Goal: Task Accomplishment & Management: Manage account settings

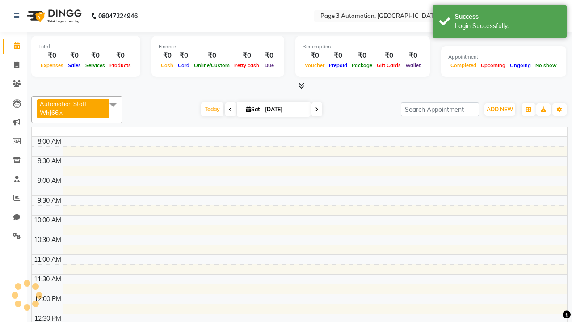
select select "en"
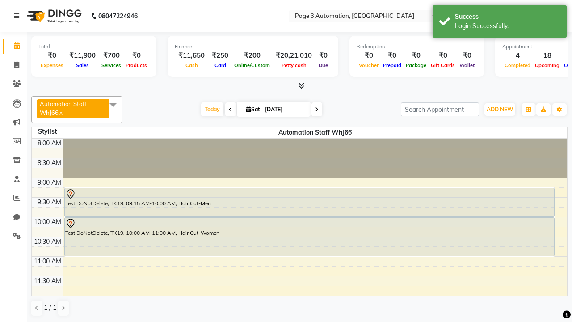
click at [18, 16] on icon at bounding box center [16, 16] width 5 height 6
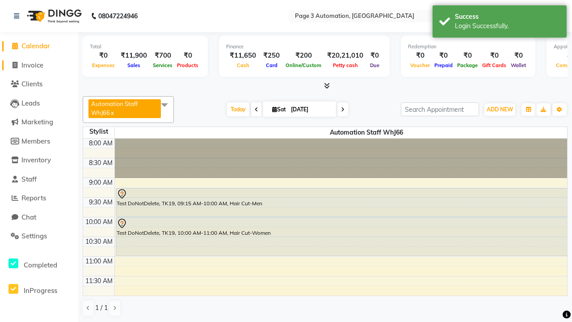
click at [39, 65] on span "Invoice" at bounding box center [32, 65] width 22 height 8
select select "service"
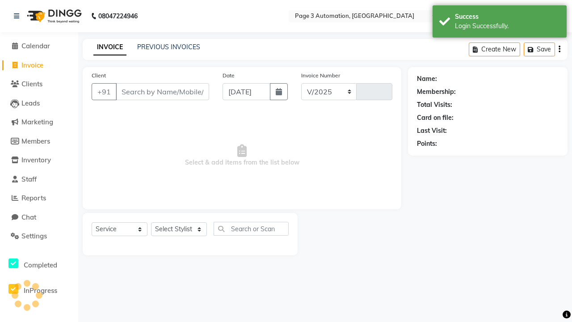
select select "2774"
type input "10155"
click at [18, 16] on icon at bounding box center [16, 16] width 5 height 6
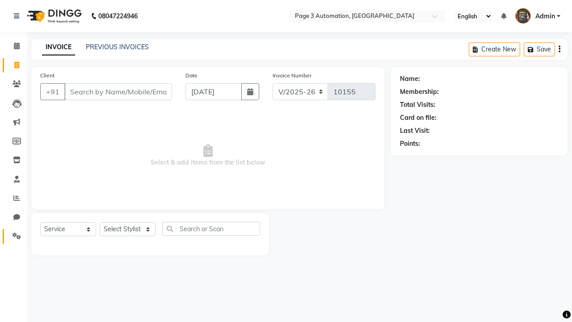
click at [13, 236] on icon at bounding box center [17, 235] width 8 height 7
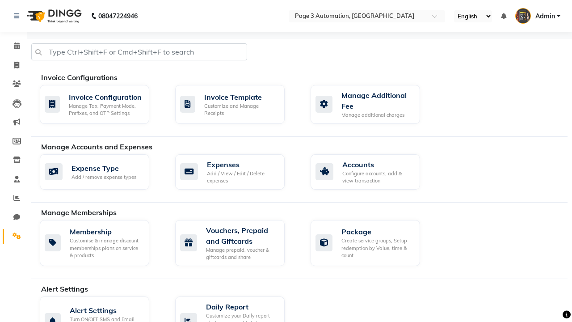
select select "2: 15"
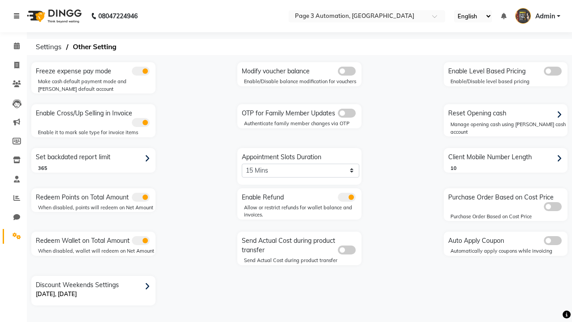
click at [18, 16] on icon at bounding box center [16, 16] width 5 height 6
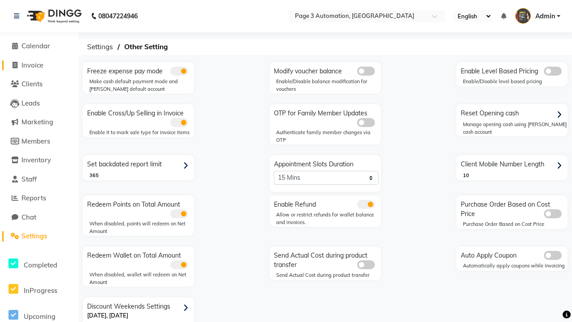
click at [39, 65] on span "Invoice" at bounding box center [32, 65] width 22 height 8
select select "service"
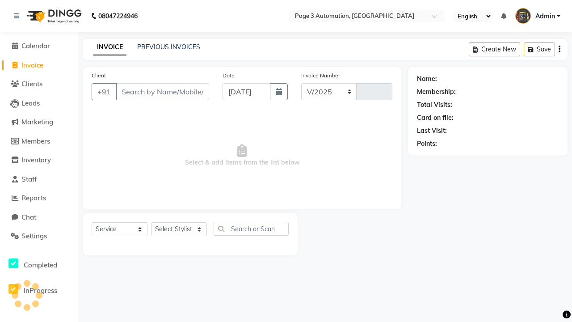
select select "2774"
type input "10155"
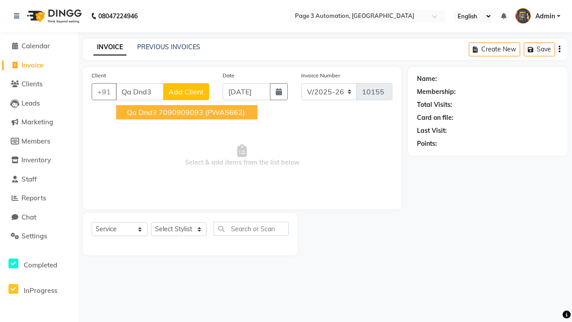
click at [188, 112] on ngb-highlight "7090909093" at bounding box center [181, 112] width 45 height 9
type input "7090909093"
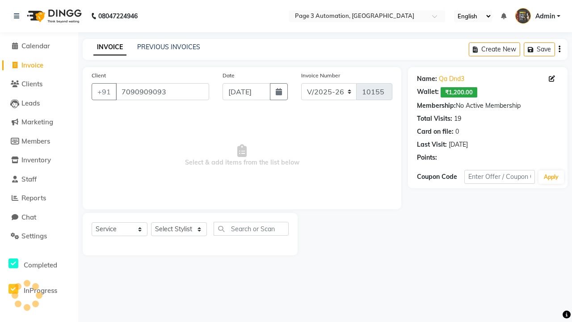
select select "71572"
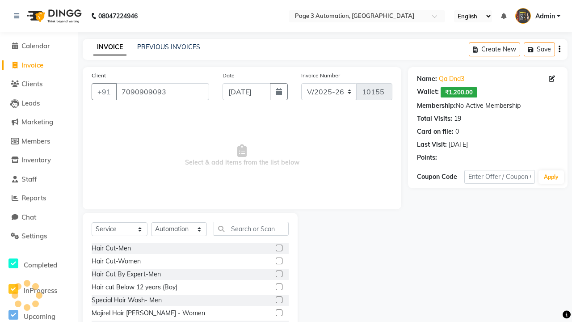
click at [278, 248] on label at bounding box center [279, 247] width 7 height 7
click at [278, 248] on input "checkbox" at bounding box center [279, 248] width 6 height 6
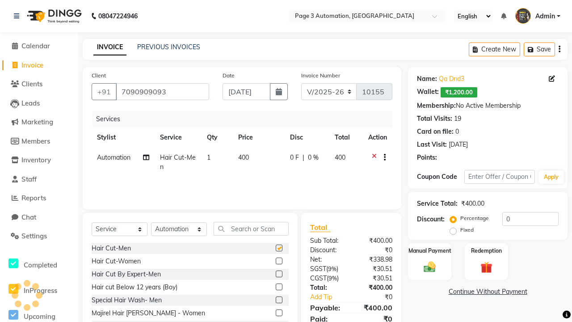
checkbox input "false"
click at [429, 250] on label "Manual Payment" at bounding box center [429, 250] width 45 height 8
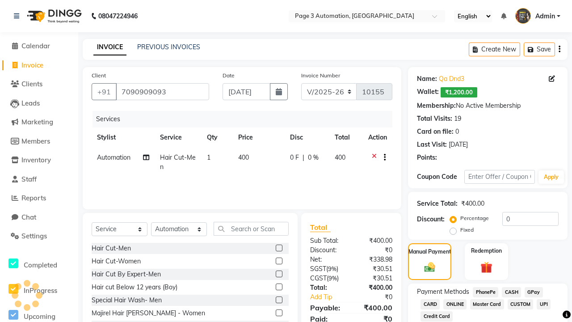
click at [511, 292] on span "CASH" at bounding box center [511, 292] width 19 height 10
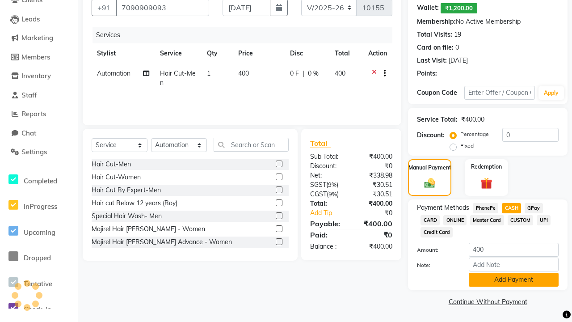
click at [513, 279] on button "Add Payment" at bounding box center [513, 279] width 90 height 14
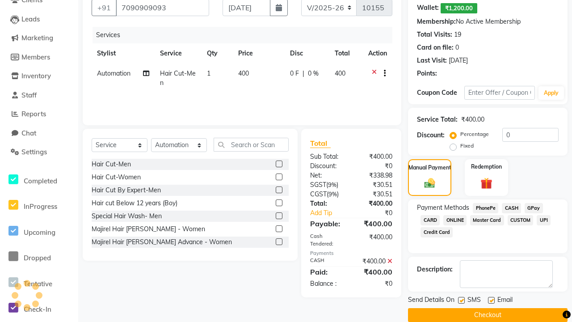
click at [461, 300] on label at bounding box center [461, 300] width 7 height 7
click at [461, 300] on input "checkbox" at bounding box center [461, 300] width 6 height 6
checkbox input "false"
click at [491, 300] on label at bounding box center [491, 300] width 7 height 7
click at [491, 300] on input "checkbox" at bounding box center [491, 300] width 6 height 6
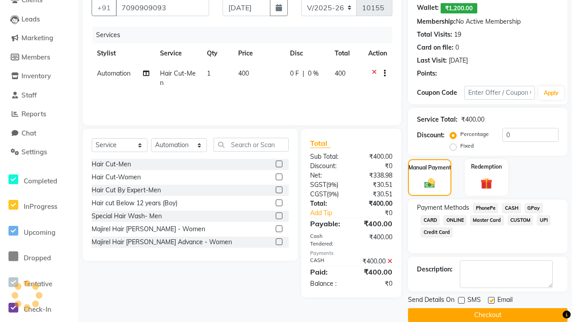
checkbox input "false"
click at [487, 314] on button "Checkout" at bounding box center [487, 315] width 159 height 14
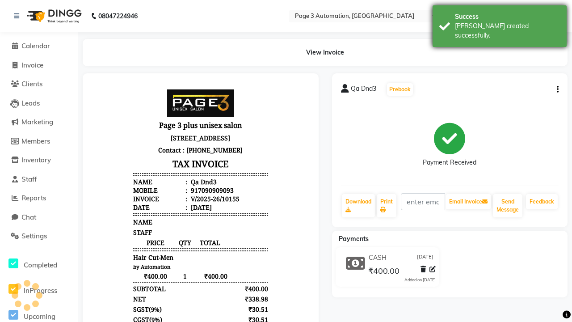
click at [499, 23] on div "[PERSON_NAME] created successfully." at bounding box center [507, 30] width 105 height 19
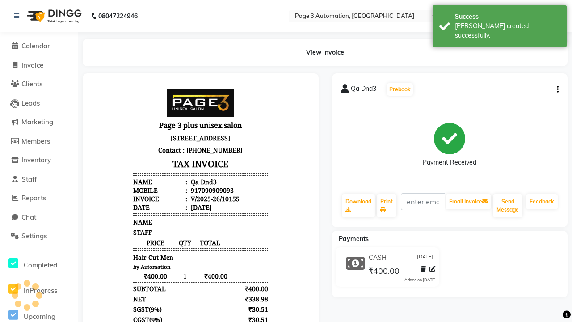
click at [556, 89] on button "button" at bounding box center [555, 89] width 5 height 9
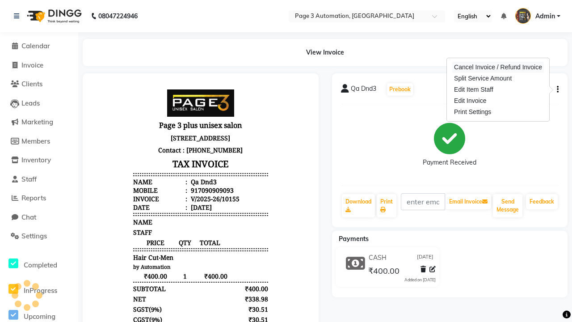
click at [497, 67] on div "Cancel Invoice / Refund Invoice" at bounding box center [498, 67] width 92 height 11
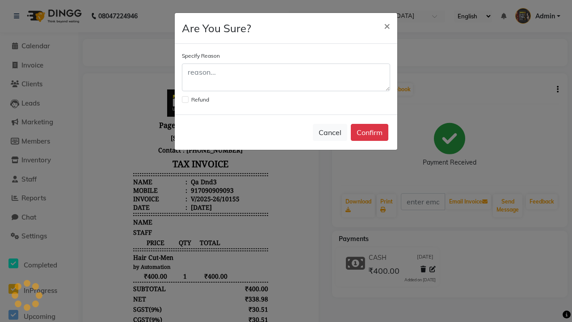
click at [185, 99] on label at bounding box center [185, 99] width 7 height 7
click at [185, 99] on input "checkbox" at bounding box center [185, 99] width 6 height 6
checkbox input "true"
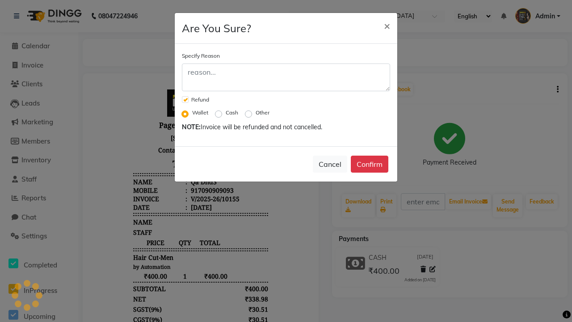
click at [232, 113] on label "Cash" at bounding box center [232, 113] width 13 height 8
click at [223, 113] on input "Cash" at bounding box center [220, 112] width 6 height 6
radio input "true"
click at [369, 164] on button "Confirm" at bounding box center [370, 163] width 38 height 17
